Goal: Task Accomplishment & Management: Use online tool/utility

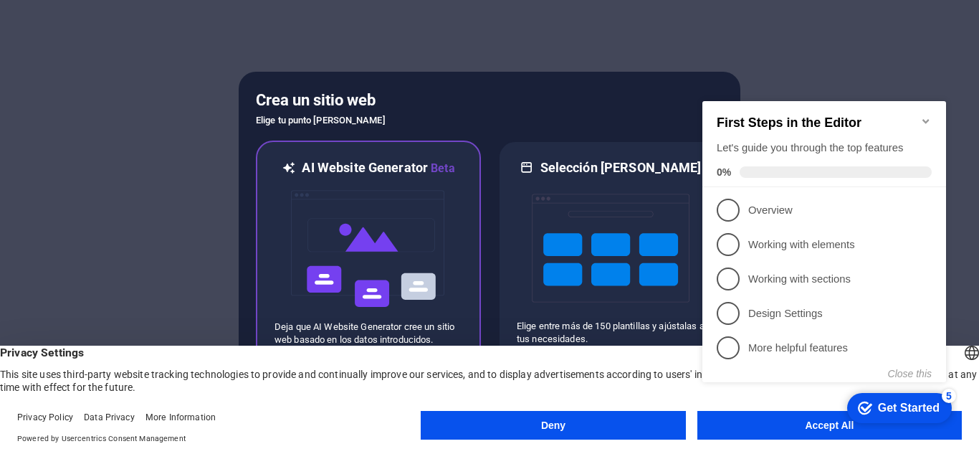
click at [394, 257] on img at bounding box center [368, 248] width 158 height 143
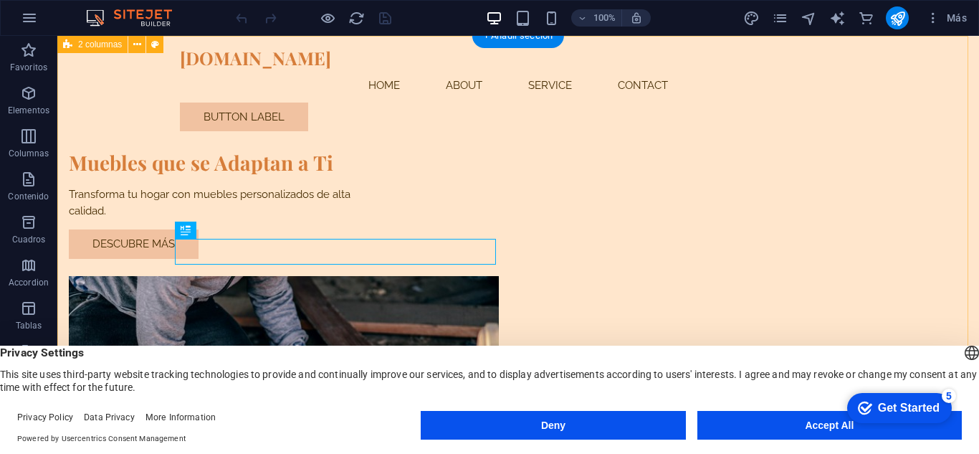
click at [122, 112] on div "Muebles que se Adaptan a Ti Transforma tu hogar con muebles personalizados de a…" at bounding box center [517, 328] width 921 height 584
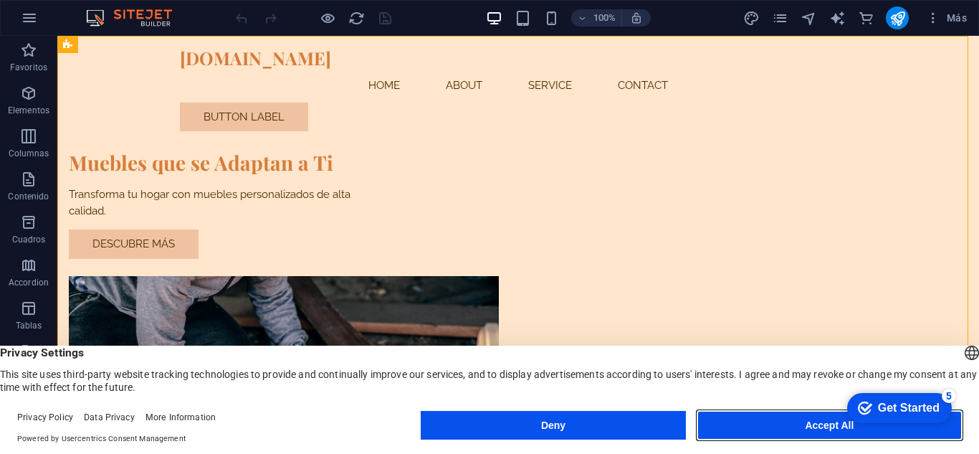
click at [737, 422] on button "Accept All" at bounding box center [829, 425] width 264 height 29
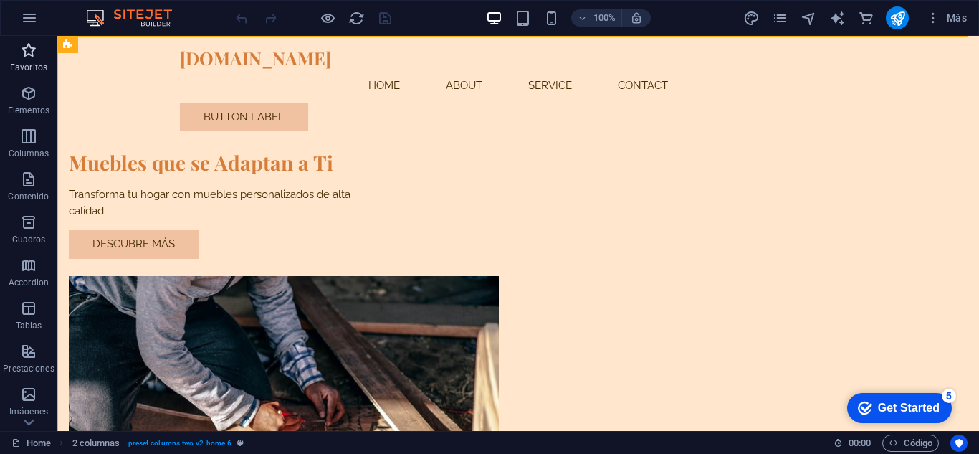
click at [19, 64] on p "Favoritos" at bounding box center [28, 67] width 37 height 11
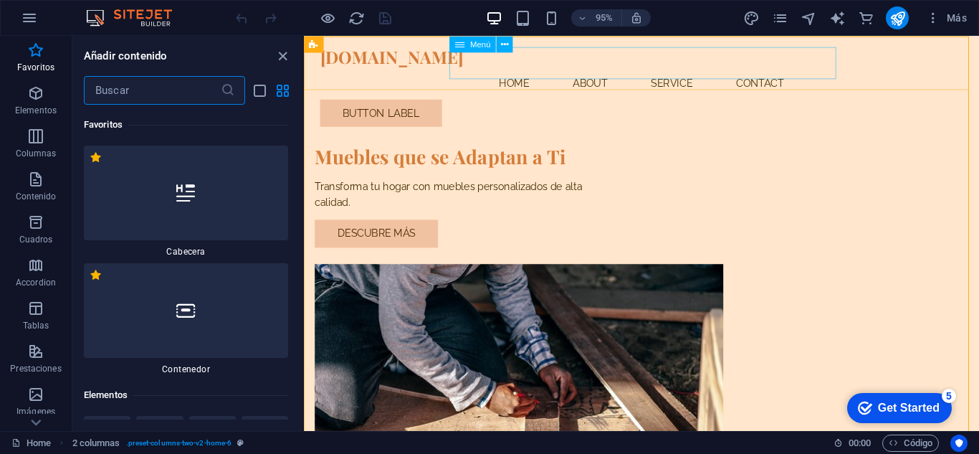
click at [610, 69] on nav "Home About Service Contact" at bounding box center [659, 86] width 676 height 34
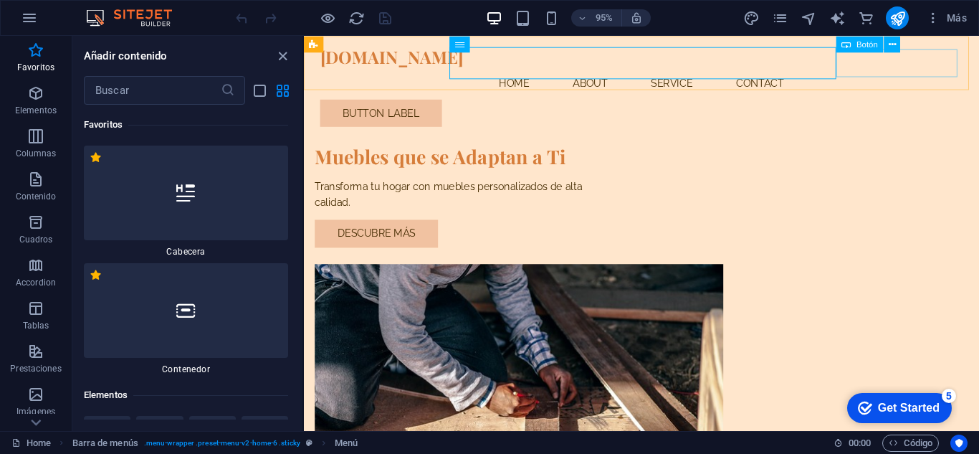
click at [942, 102] on div "Button label" at bounding box center [659, 116] width 676 height 29
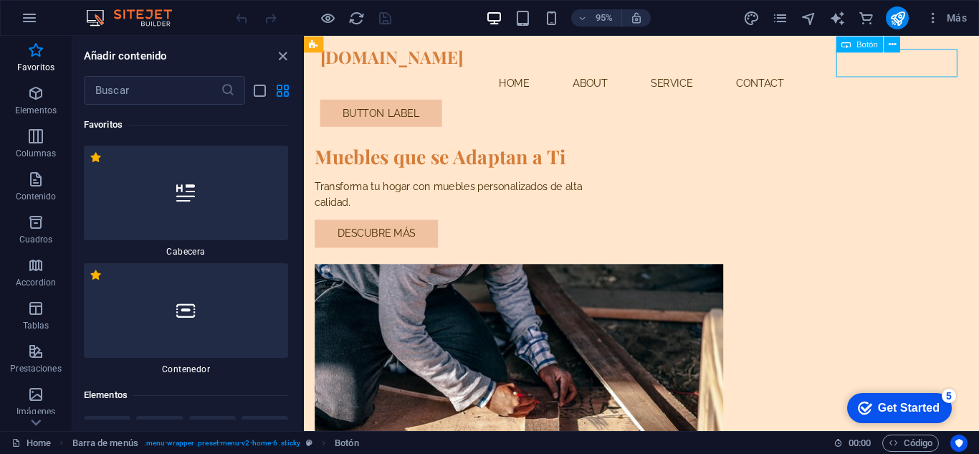
click at [942, 102] on div "Button label" at bounding box center [659, 116] width 676 height 29
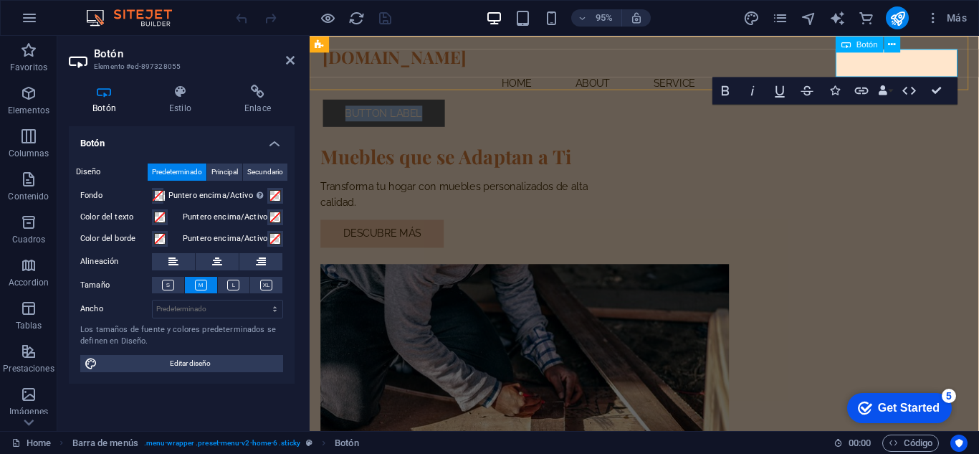
click at [452, 102] on link "Button label" at bounding box center [388, 116] width 128 height 29
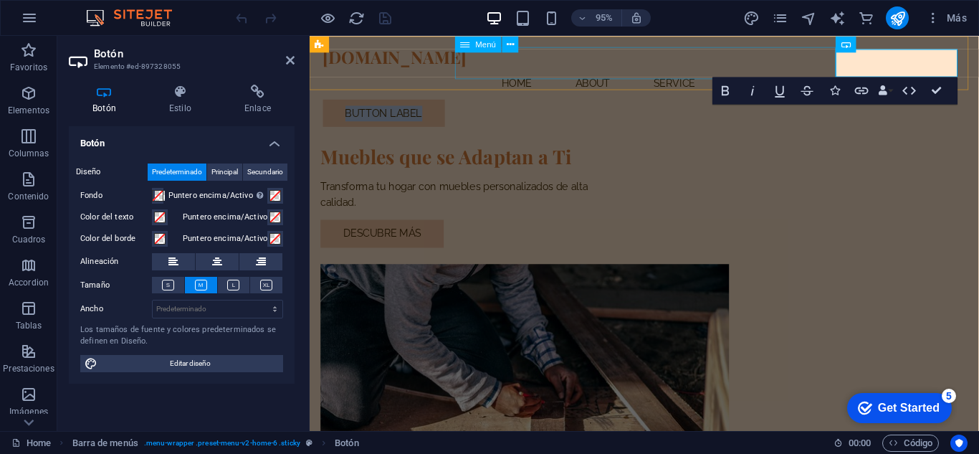
drag, startPoint x: 969, startPoint y: 66, endPoint x: 841, endPoint y: 69, distance: 128.3
click at [841, 69] on header "infinitamadera.cl Menu Home About Service Contact Button label" at bounding box center [661, 89] width 699 height 107
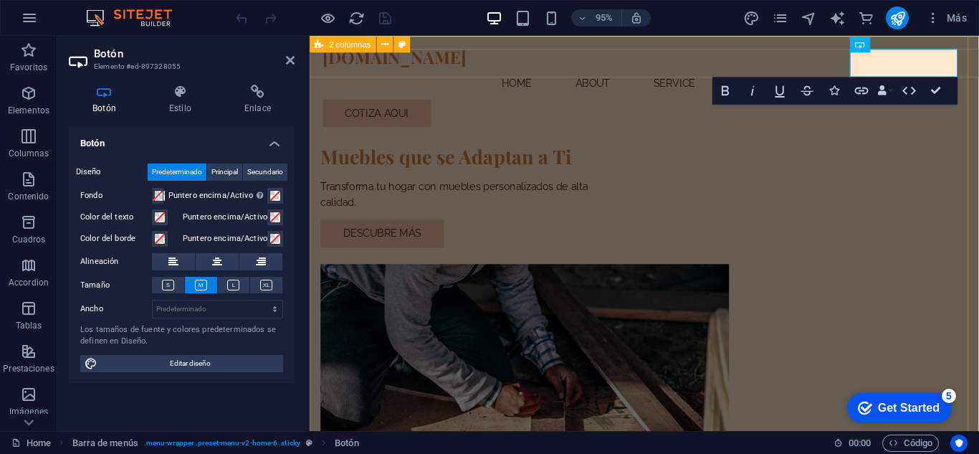
click at [732, 97] on div "Muebles que se Adaptan a Ti Transforma tu hogar con muebles personalizados de a…" at bounding box center [662, 328] width 704 height 584
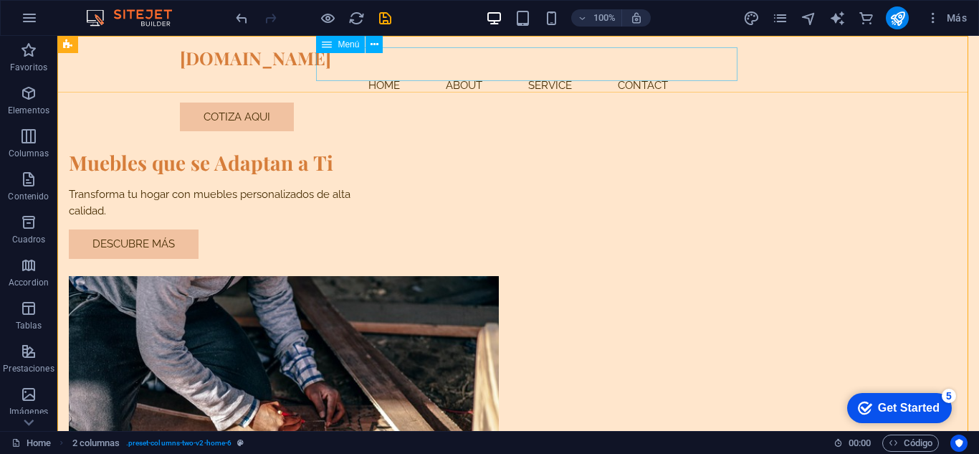
click at [400, 69] on nav "Home About Service Contact" at bounding box center [518, 86] width 676 height 34
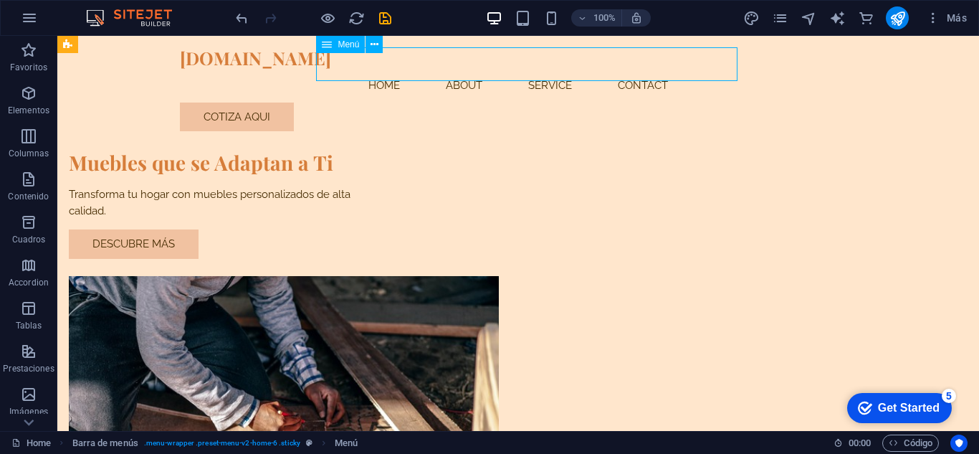
click at [401, 69] on nav "Home About Service Contact" at bounding box center [518, 86] width 676 height 34
select select
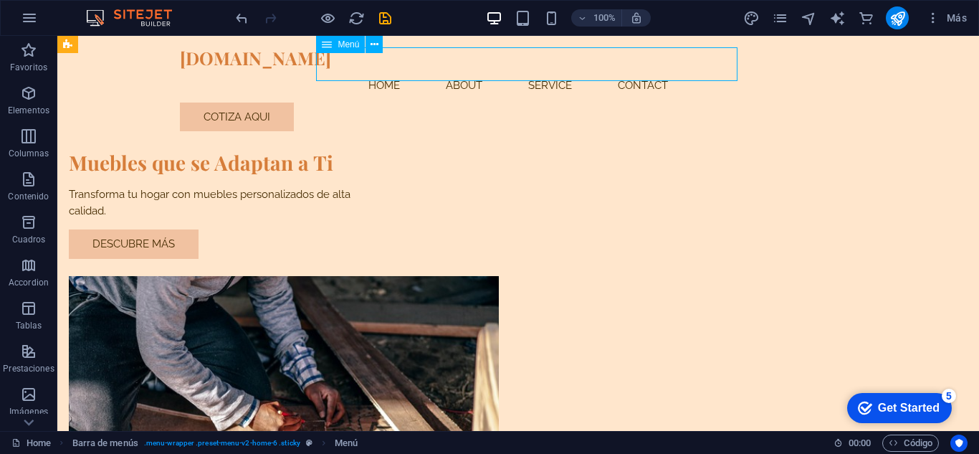
select select
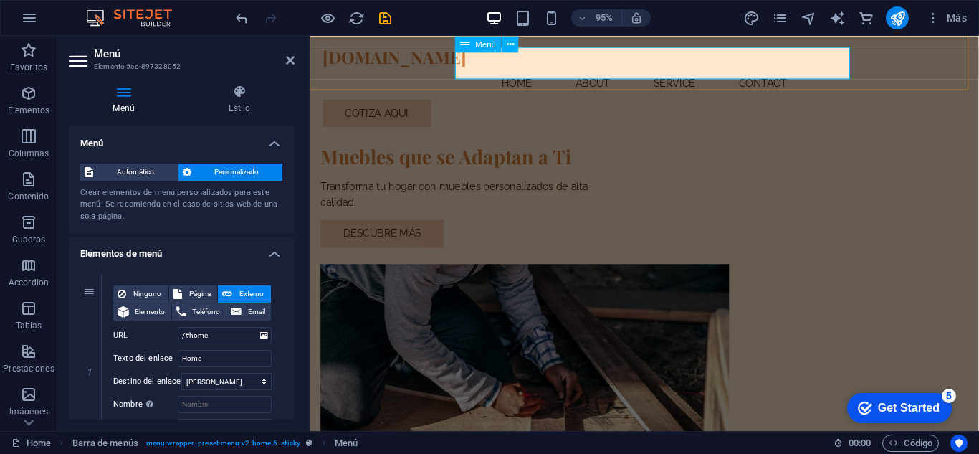
click at [547, 69] on nav "Home About Service Contact" at bounding box center [662, 86] width 676 height 34
click at [532, 69] on nav "Home About Service Contact" at bounding box center [662, 86] width 676 height 34
click at [527, 71] on nav "Home About Service Contact" at bounding box center [662, 86] width 676 height 34
drag, startPoint x: 213, startPoint y: 357, endPoint x: 155, endPoint y: 358, distance: 58.0
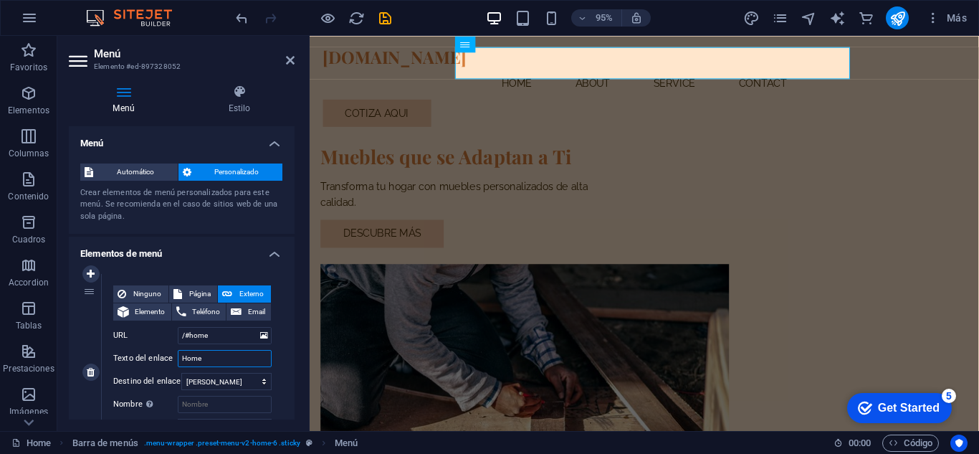
click at [155, 358] on div "Texto del enlace Home" at bounding box center [192, 358] width 158 height 17
click at [186, 288] on span "Página" at bounding box center [199, 293] width 27 height 17
select select
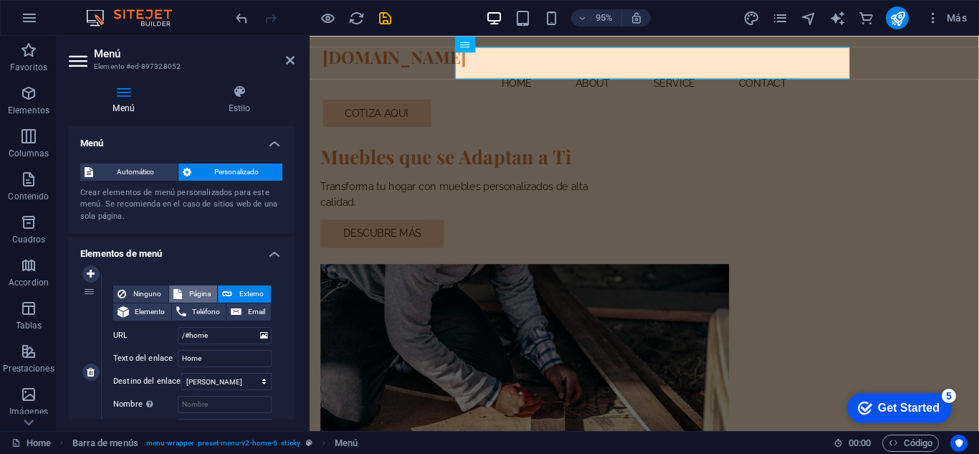
select select
click at [211, 334] on select "Home Subpage Legal Notice Privacy" at bounding box center [225, 335] width 94 height 17
click at [216, 334] on select "Home Subpage Legal Notice Privacy" at bounding box center [225, 335] width 94 height 17
click at [231, 292] on button "Externo" at bounding box center [244, 293] width 53 height 17
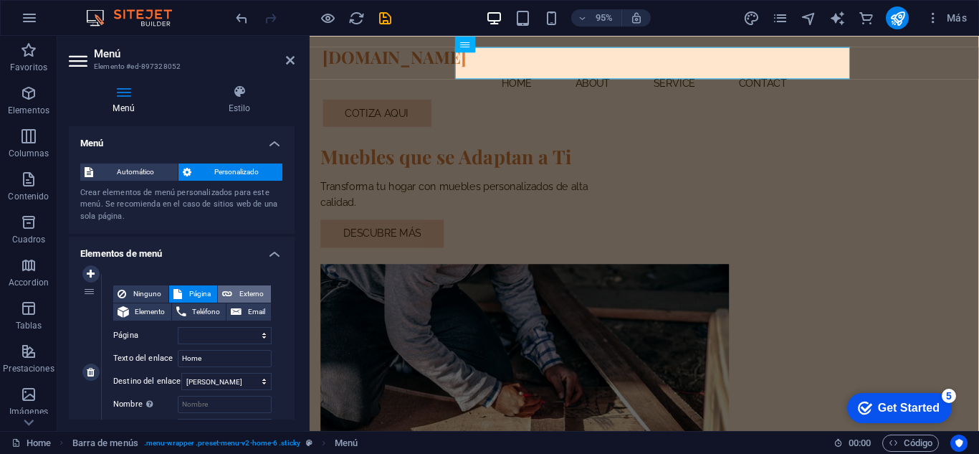
select select "blank"
select select
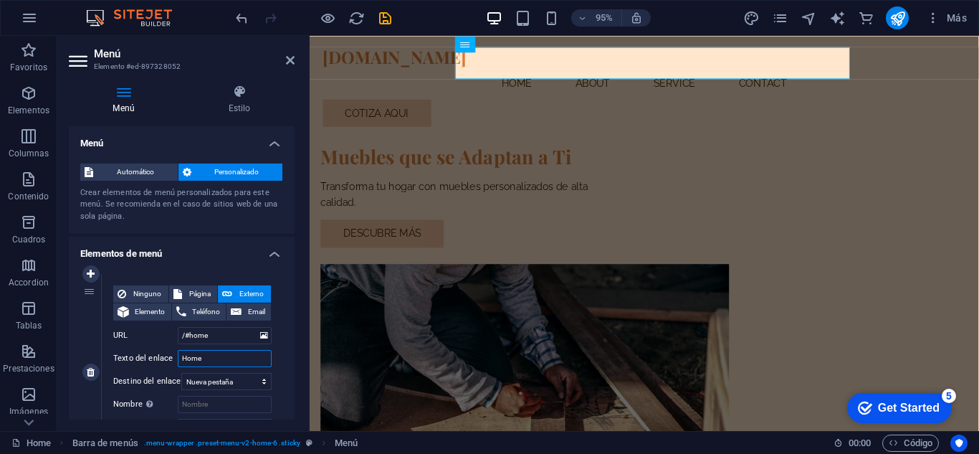
click at [213, 359] on input "Home" at bounding box center [225, 358] width 94 height 17
drag, startPoint x: 213, startPoint y: 359, endPoint x: 156, endPoint y: 362, distance: 56.7
click at [156, 362] on div "Texto del enlace Home" at bounding box center [192, 358] width 158 height 17
type input "Catalogo"
select select
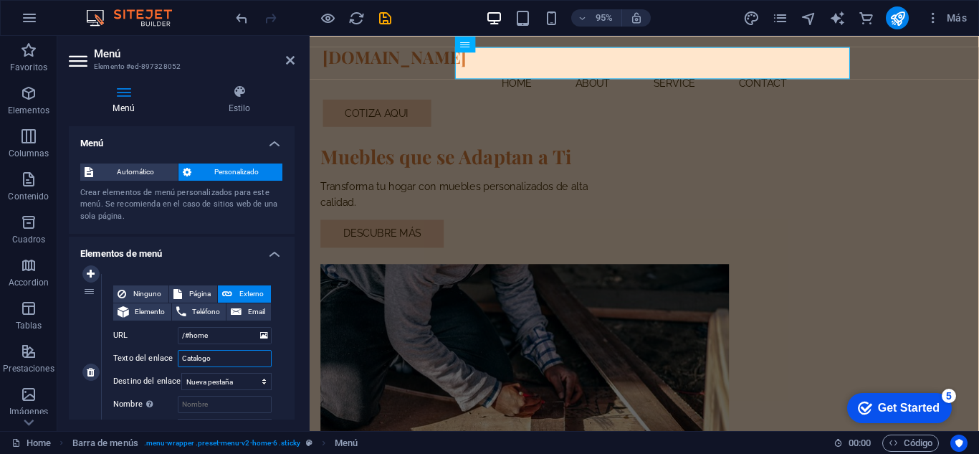
select select
type input "Catalogo"
click at [238, 381] on select "Nueva pestaña Misma pestaña Superposición" at bounding box center [226, 381] width 90 height 17
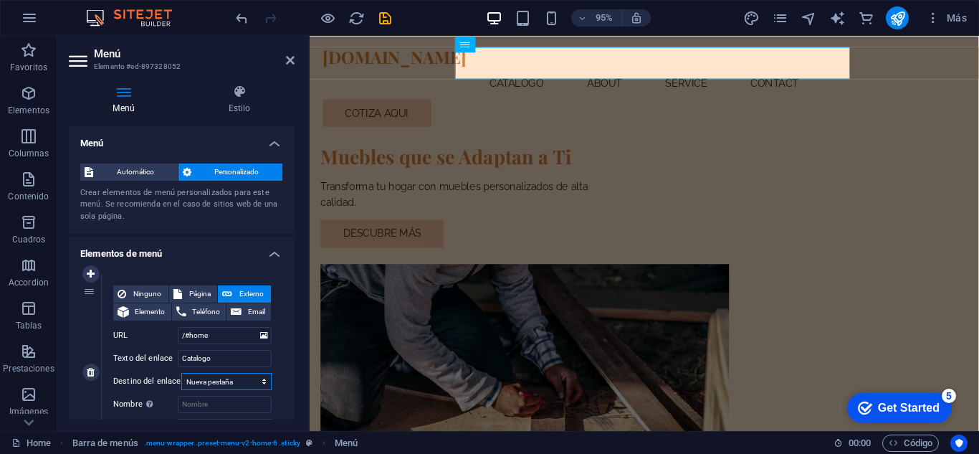
click at [237, 384] on select "Nueva pestaña Misma pestaña Superposición" at bounding box center [226, 381] width 90 height 17
click at [251, 380] on select "Nueva pestaña Misma pestaña Superposición" at bounding box center [226, 381] width 90 height 17
click at [236, 381] on select "Nueva pestaña Misma pestaña Superposición" at bounding box center [226, 381] width 90 height 17
click at [302, 348] on div "Menú Estilo Menú Automático Personalizado Crear elementos de menú personalizado…" at bounding box center [181, 252] width 249 height 358
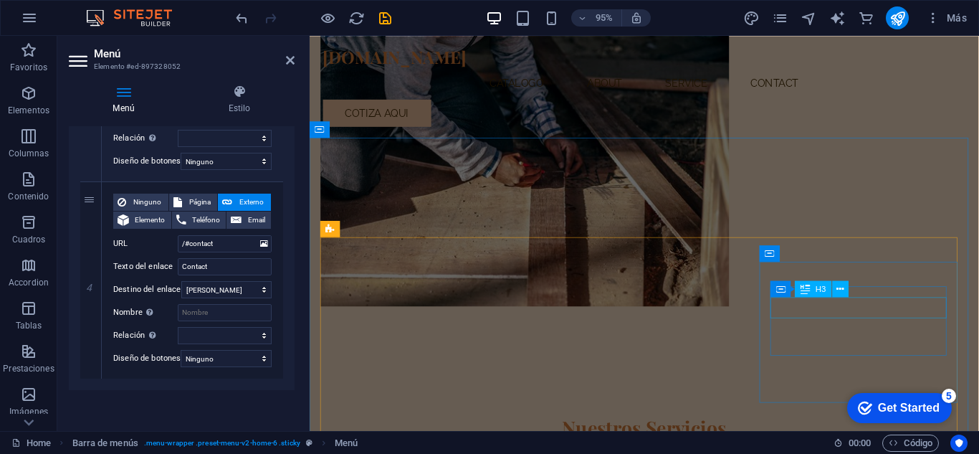
scroll to position [358, 0]
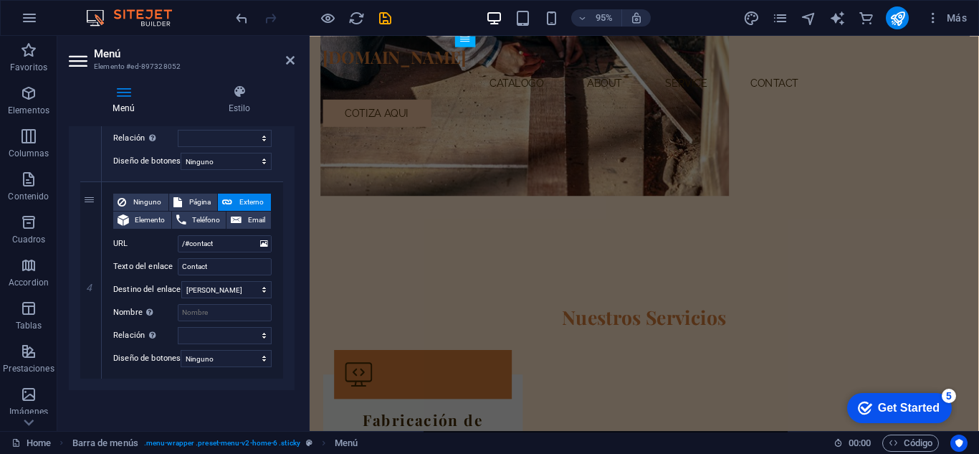
click at [901, 406] on div "Get Started" at bounding box center [909, 407] width 62 height 13
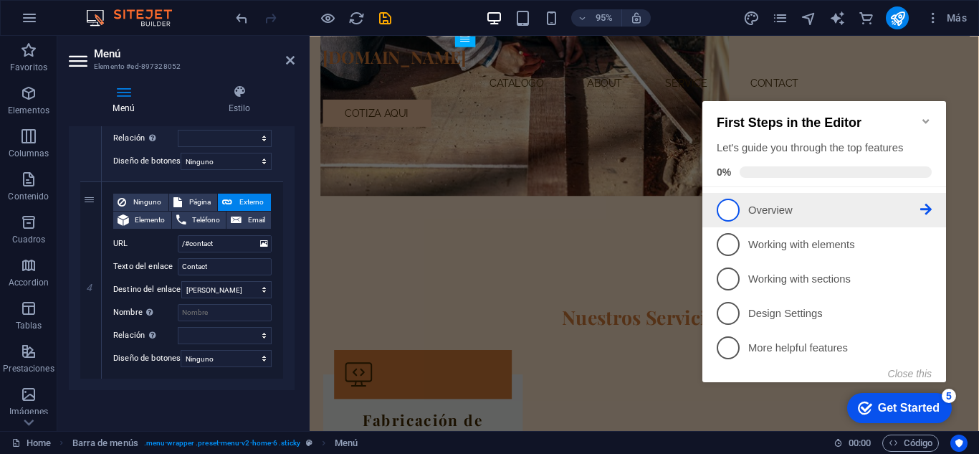
click at [733, 207] on span "1" at bounding box center [728, 209] width 23 height 23
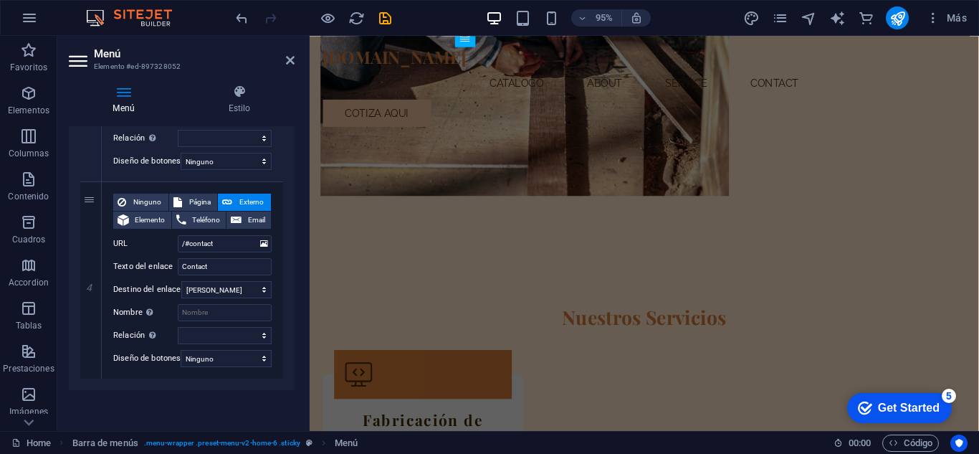
click at [891, 404] on div "Get Started" at bounding box center [909, 407] width 62 height 13
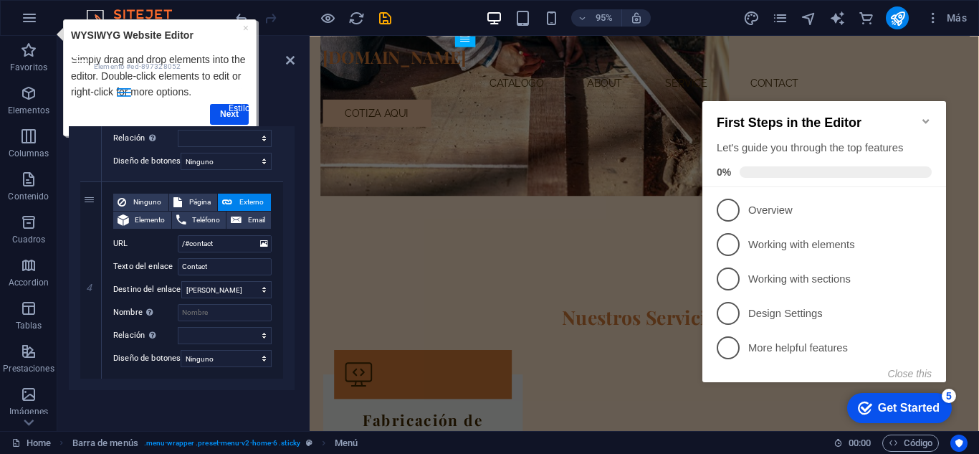
click at [231, 111] on h4 "Estilo" at bounding box center [239, 100] width 110 height 30
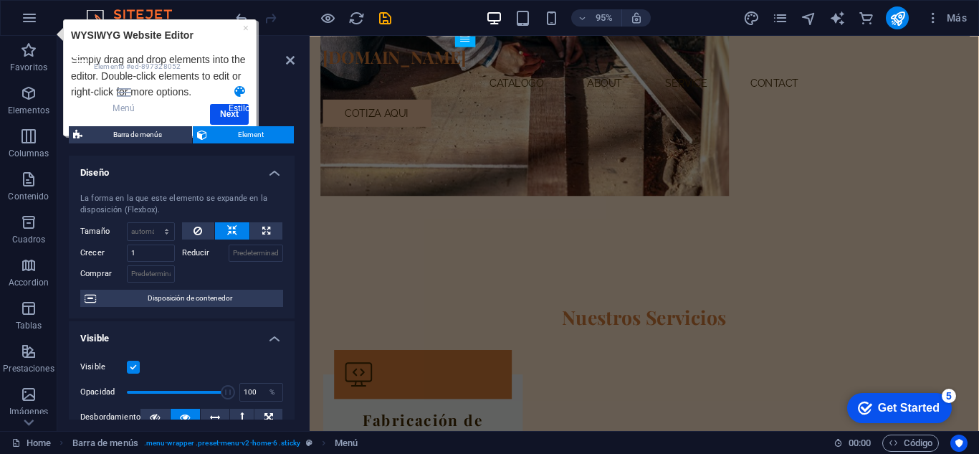
click at [231, 111] on h4 "Estilo" at bounding box center [239, 100] width 110 height 30
click at [249, 171] on h4 "Diseño" at bounding box center [182, 168] width 226 height 26
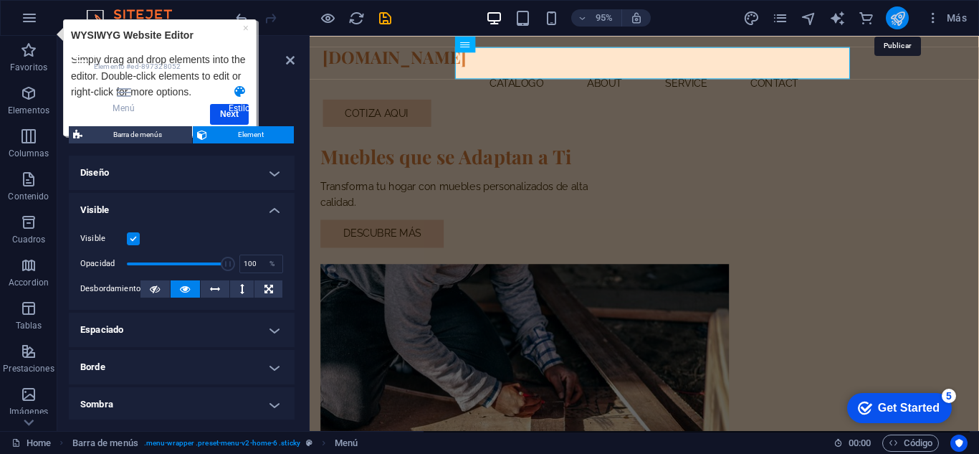
click at [897, 24] on icon "publish" at bounding box center [897, 18] width 16 height 16
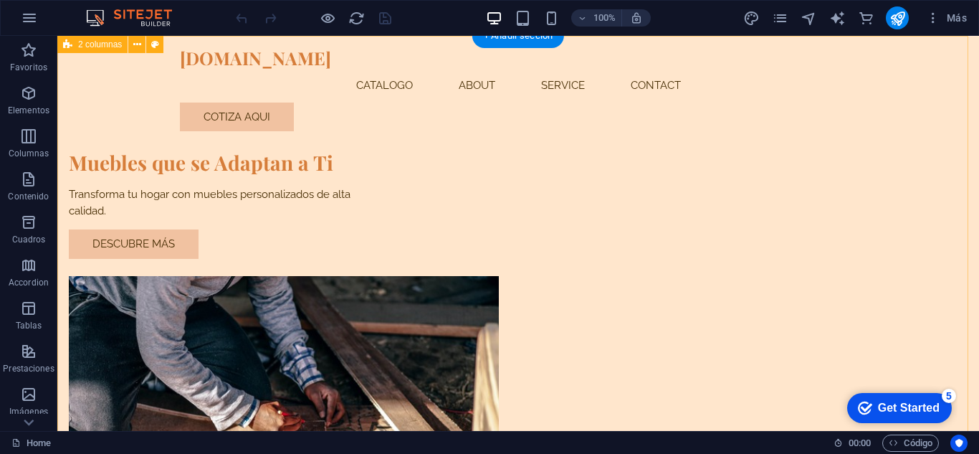
click at [99, 97] on div "Muebles que se Adaptan a Ti Transforma tu hogar con muebles personalizados de a…" at bounding box center [517, 328] width 921 height 584
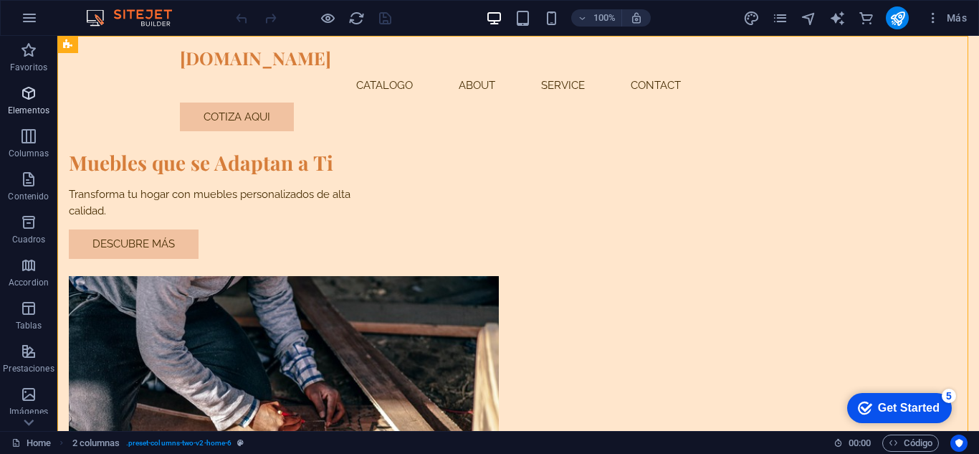
click at [26, 90] on icon "button" at bounding box center [28, 93] width 17 height 17
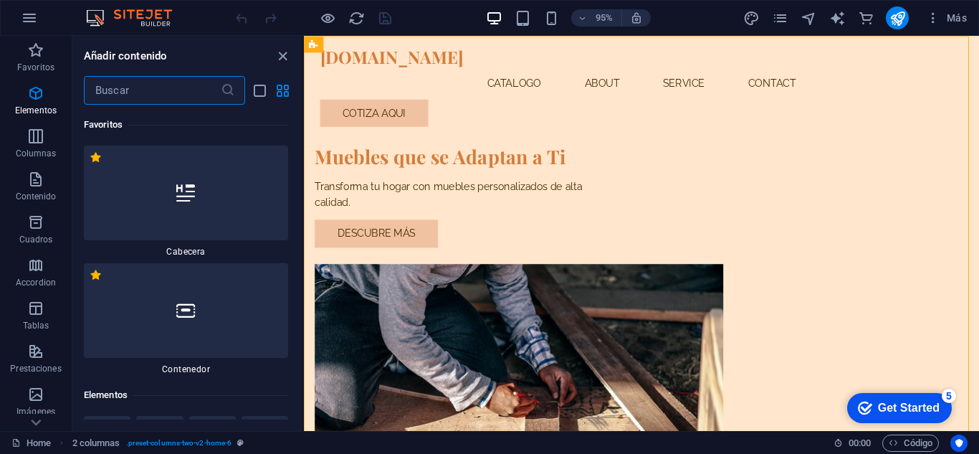
scroll to position [270, 0]
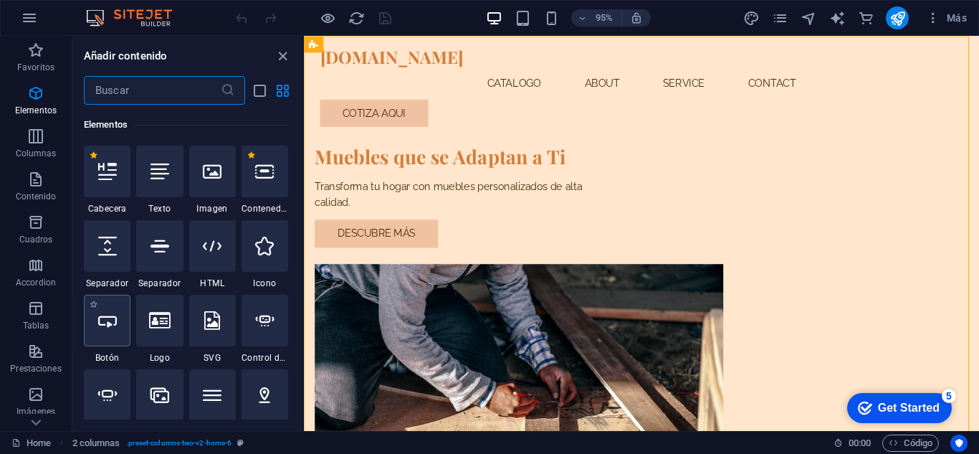
click at [107, 335] on div at bounding box center [107, 320] width 47 height 52
